Goal: Task Accomplishment & Management: Use online tool/utility

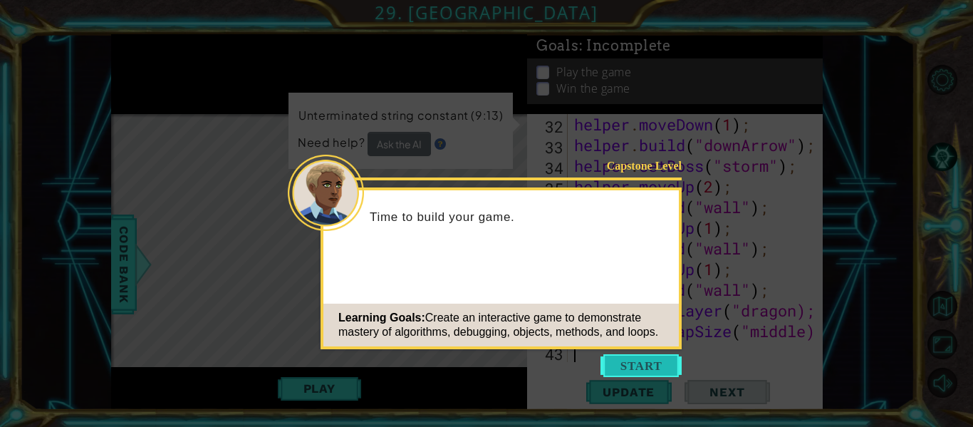
click at [653, 359] on button "Start" at bounding box center [640, 365] width 81 height 23
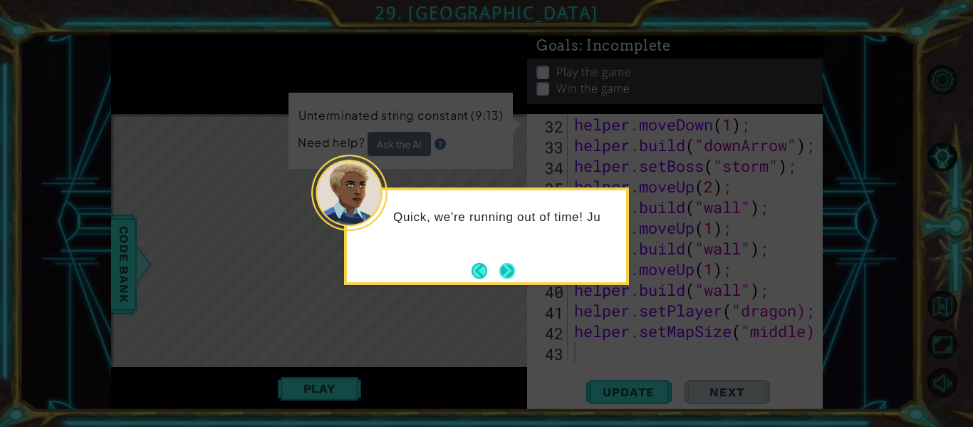
click at [508, 265] on button "Next" at bounding box center [507, 271] width 16 height 16
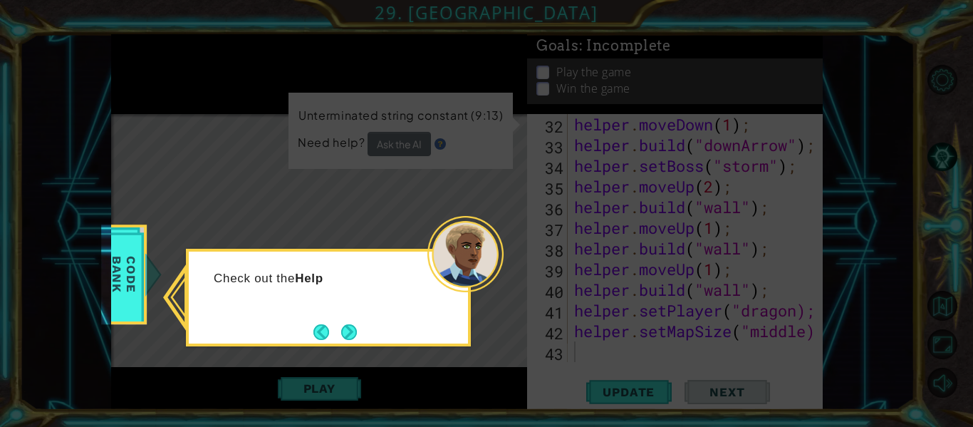
click at [362, 325] on div "Check out the Help" at bounding box center [328, 298] width 285 height 98
click at [354, 325] on button "Next" at bounding box center [349, 332] width 16 height 16
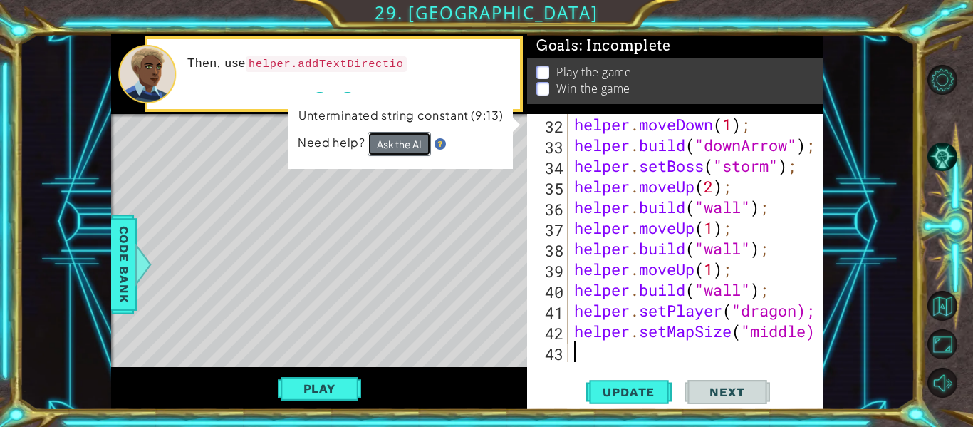
click at [393, 149] on button "Ask the AI" at bounding box center [399, 144] width 63 height 24
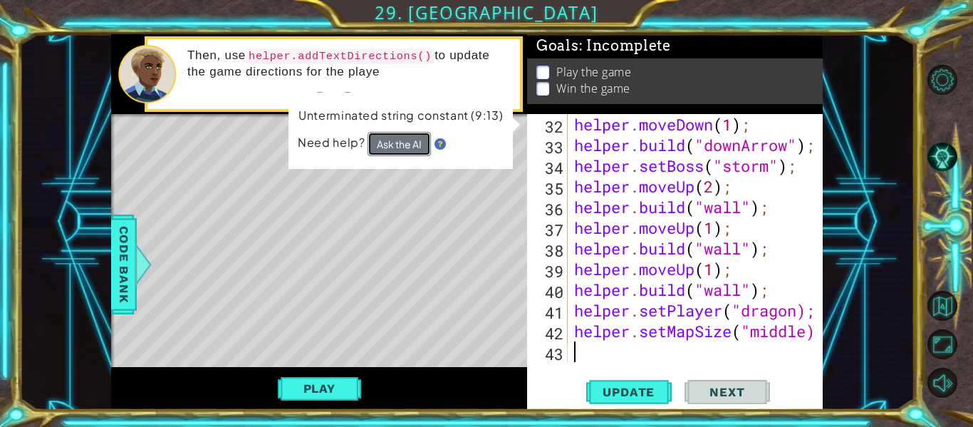
click at [393, 149] on button "Ask the AI" at bounding box center [399, 144] width 63 height 24
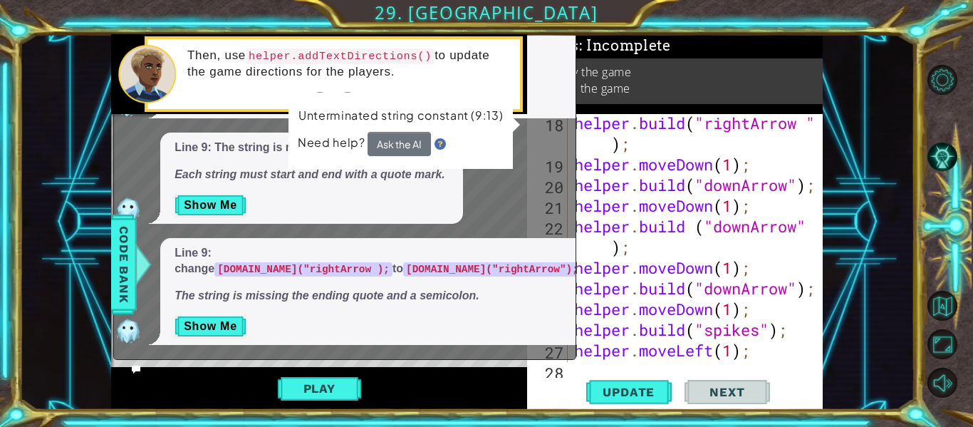
scroll to position [579, 0]
click at [817, 227] on div at bounding box center [813, 113] width 14 height 1157
click at [811, 222] on div at bounding box center [813, 113] width 14 height 1157
click at [599, 251] on div "helper . build ( "rightArrow " ) ; helper . moveDown ( 1 ) ; helper . build ( "…" at bounding box center [699, 269] width 256 height 310
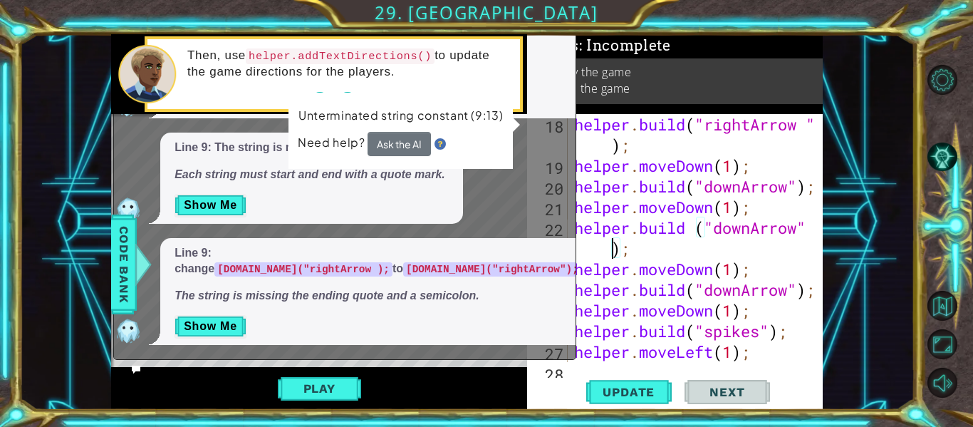
type textarea "[DOMAIN_NAME] ("downArrow);"
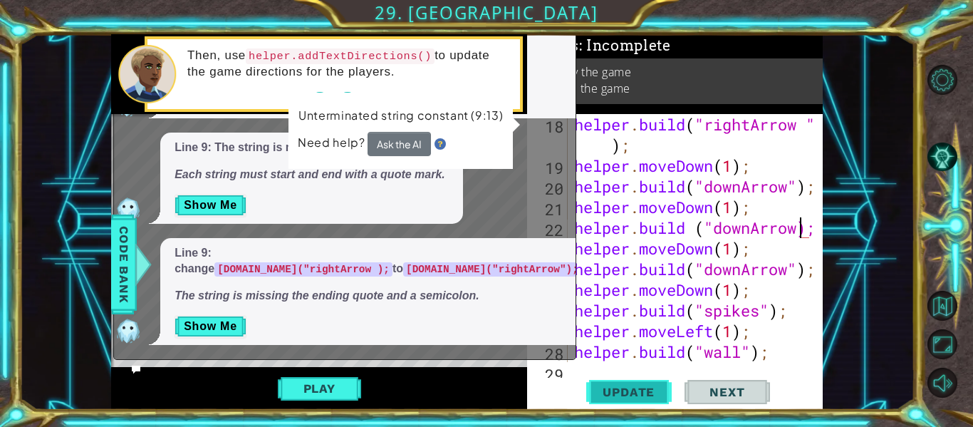
click at [632, 377] on button "Update" at bounding box center [628, 391] width 85 height 29
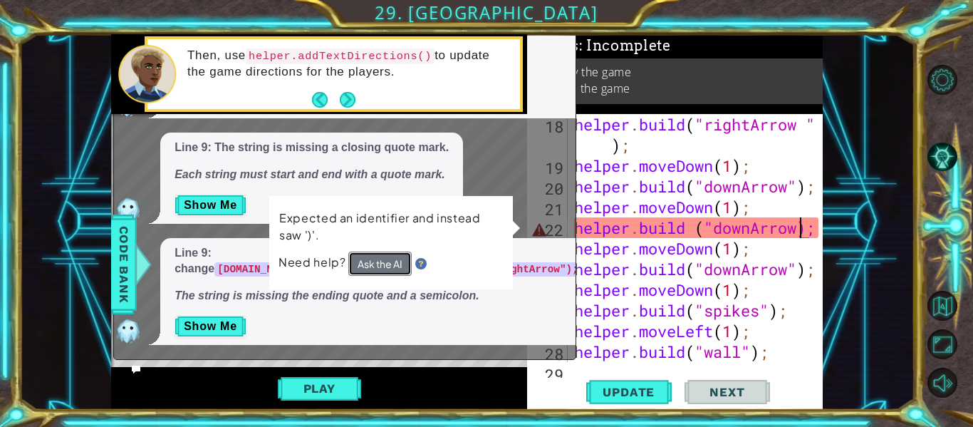
click at [382, 256] on button "Ask the AI" at bounding box center [379, 263] width 63 height 24
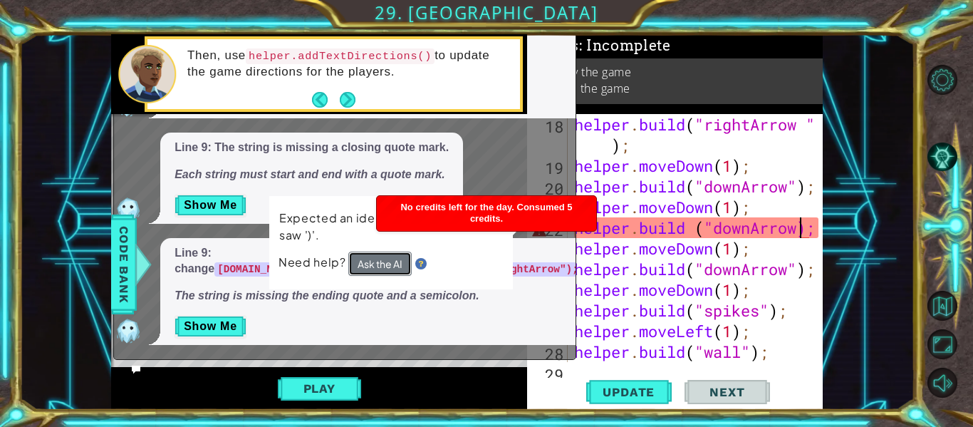
click at [382, 256] on button "Ask the AI" at bounding box center [379, 263] width 63 height 24
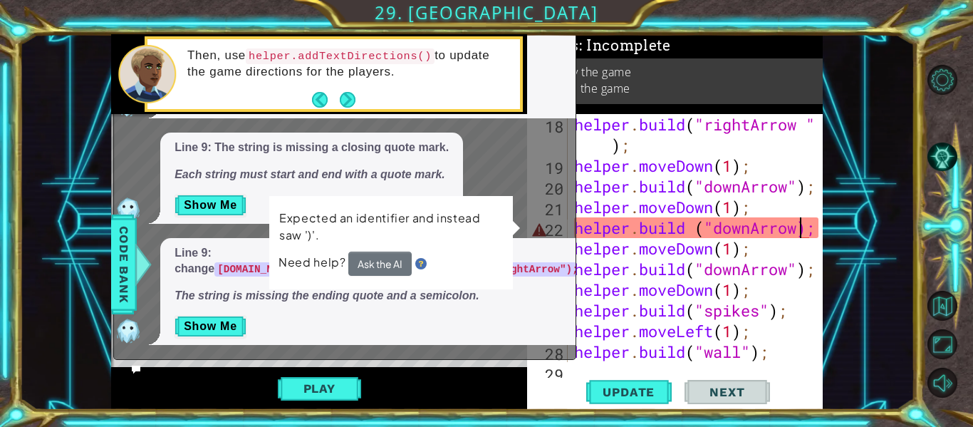
scroll to position [0, 0]
